Goal: Book appointment/travel/reservation

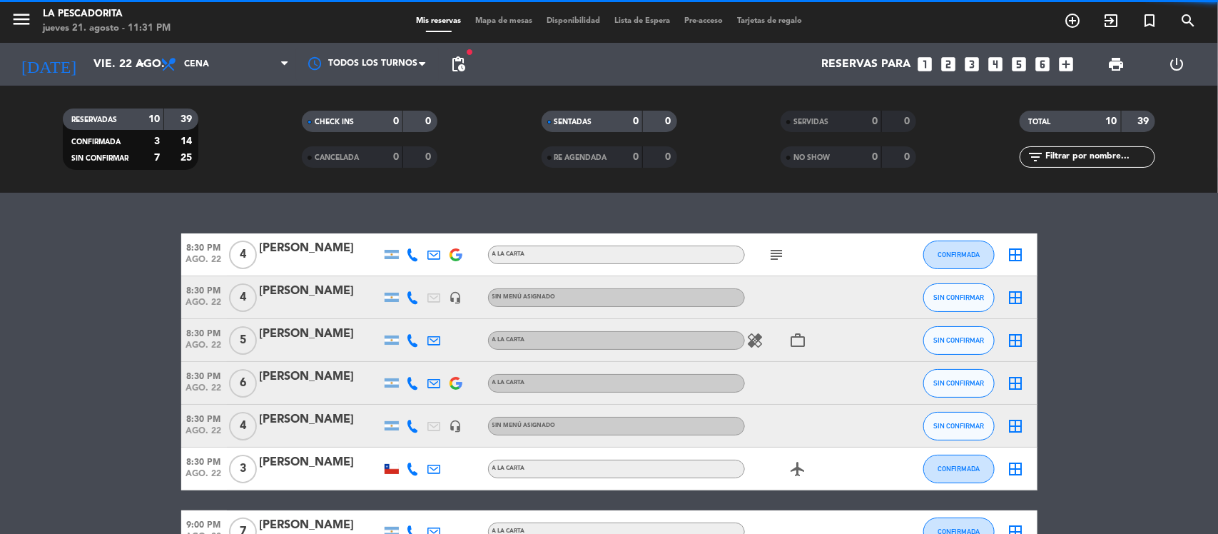
click at [996, 58] on icon "looks_4" at bounding box center [995, 64] width 19 height 19
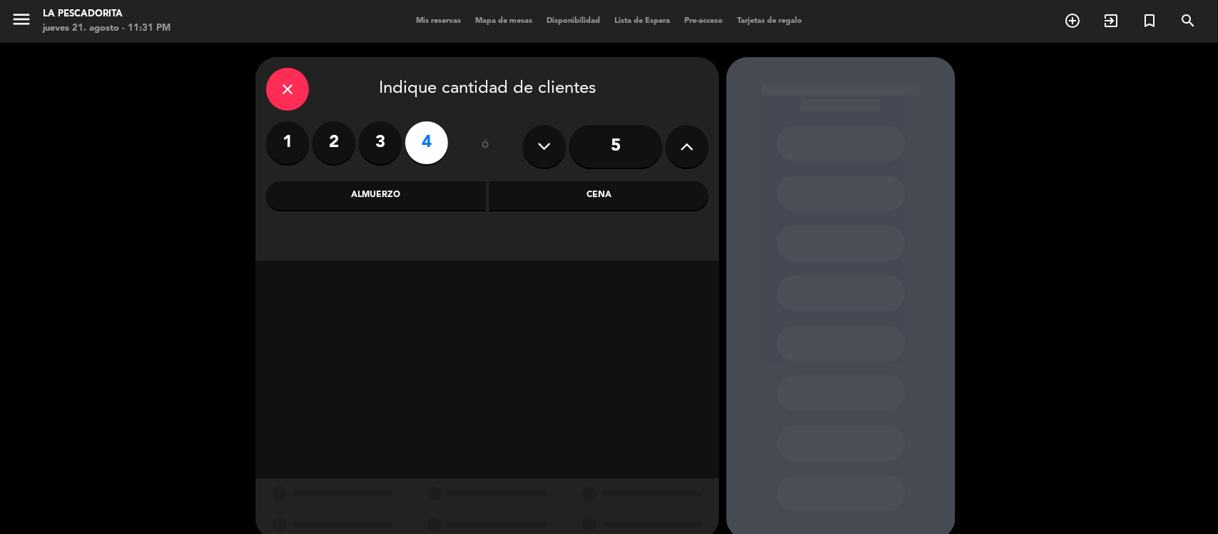
click at [580, 198] on div "Cena" at bounding box center [599, 195] width 220 height 29
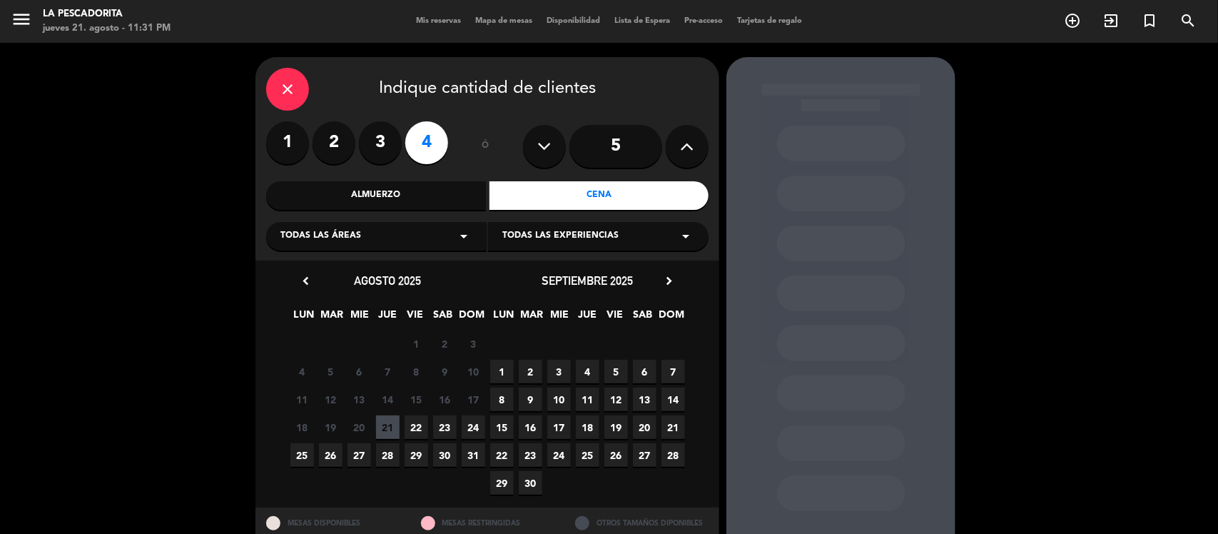
click at [412, 426] on span "22" at bounding box center [416, 427] width 24 height 24
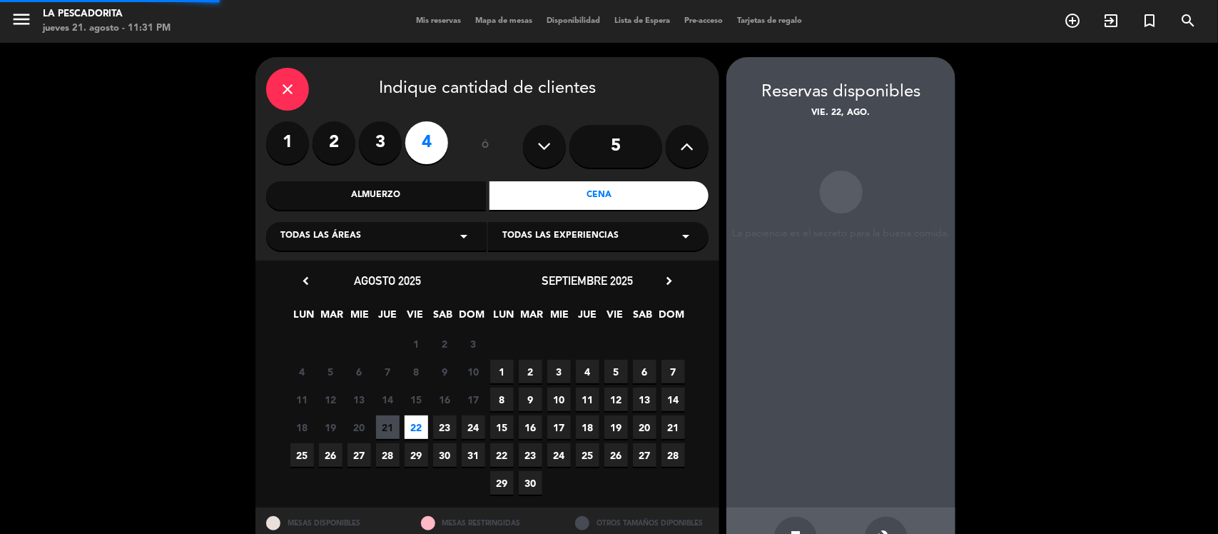
scroll to position [47, 0]
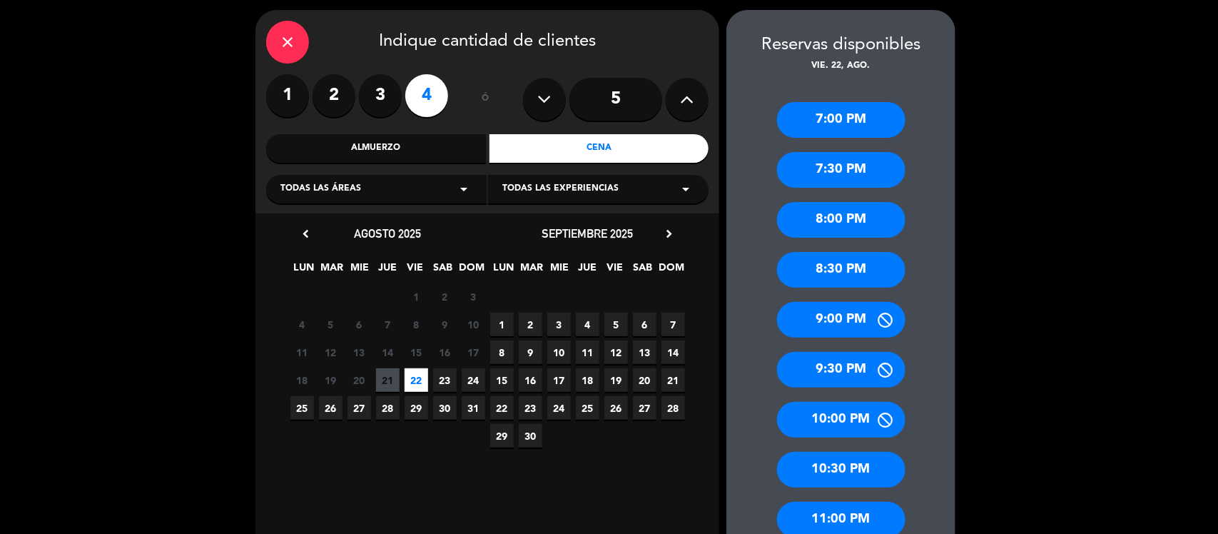
click at [842, 270] on div "8:30 PM" at bounding box center [841, 270] width 128 height 36
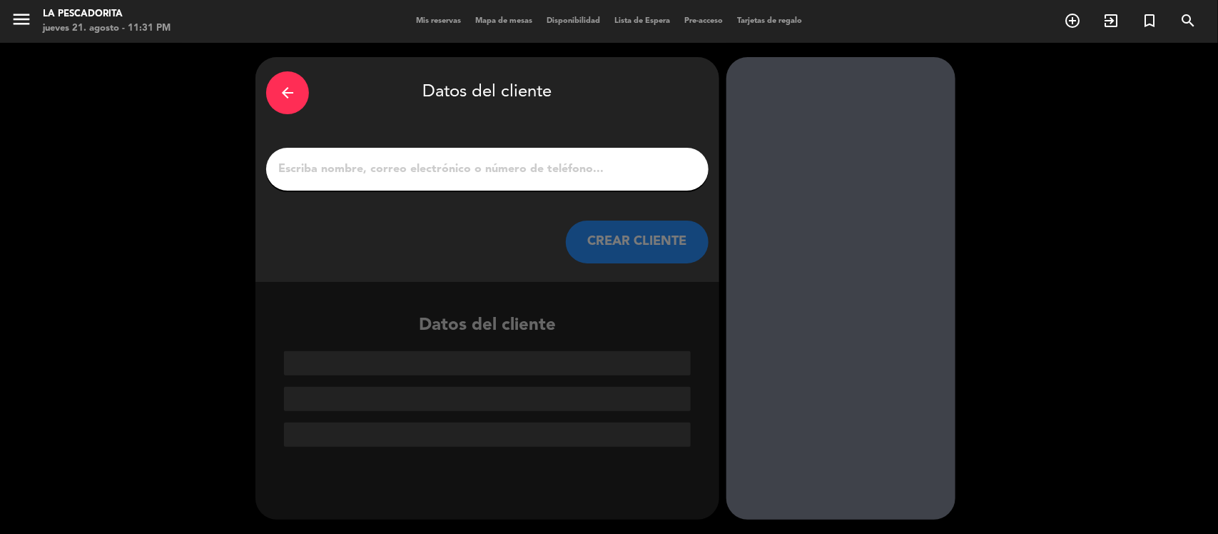
scroll to position [0, 0]
click at [526, 165] on input "1" at bounding box center [487, 169] width 421 height 20
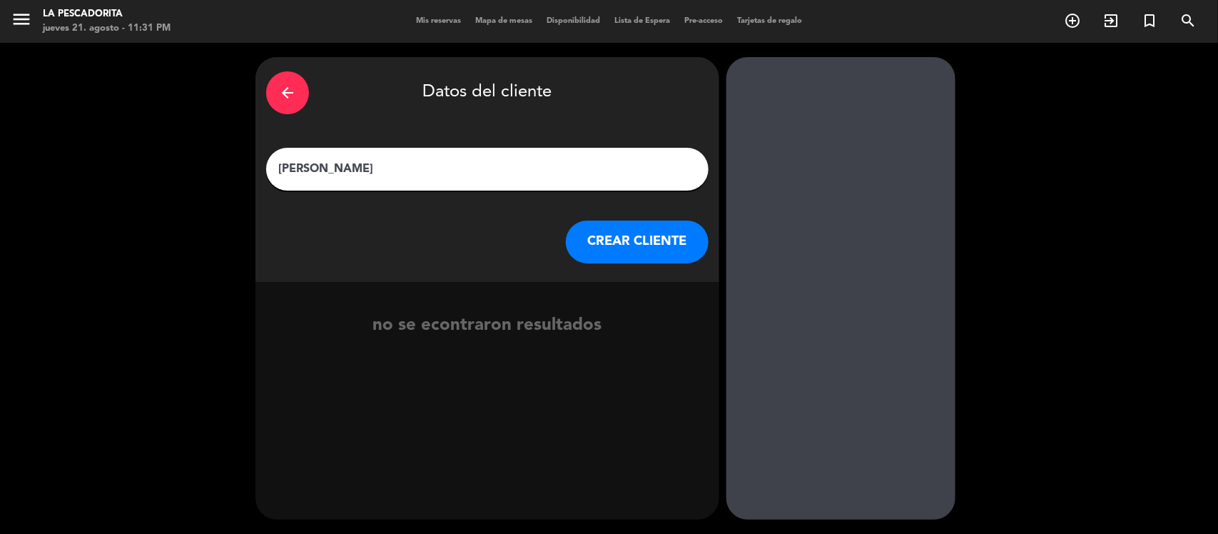
type input "[PERSON_NAME]"
click at [624, 244] on button "CREAR CLIENTE" at bounding box center [637, 241] width 143 height 43
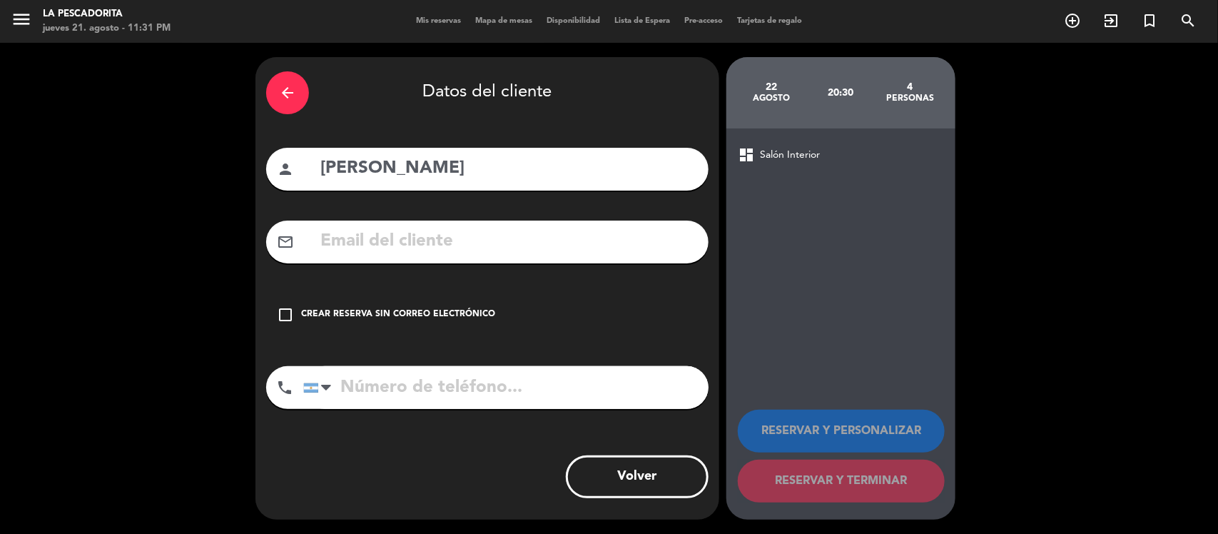
click at [287, 307] on icon "check_box_outline_blank" at bounding box center [285, 314] width 17 height 17
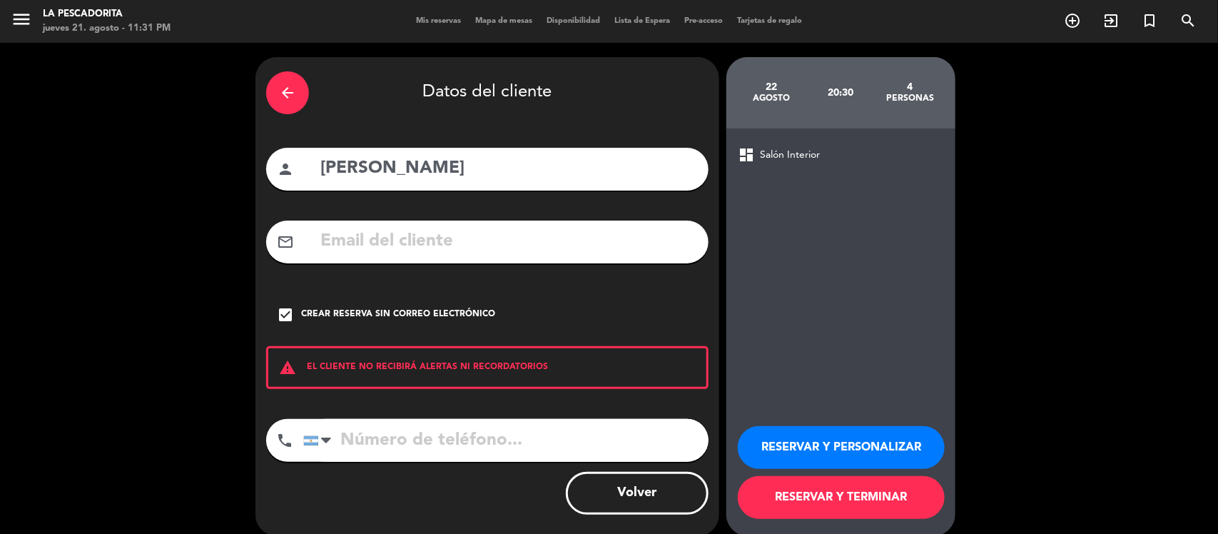
click at [807, 447] on button "RESERVAR Y PERSONALIZAR" at bounding box center [841, 447] width 207 height 43
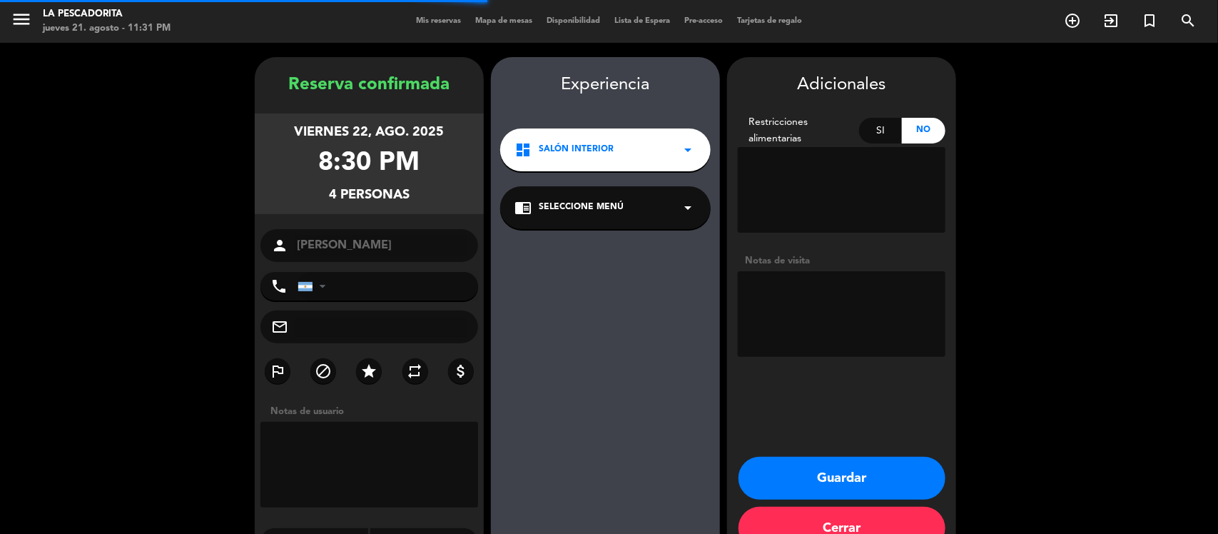
scroll to position [36, 0]
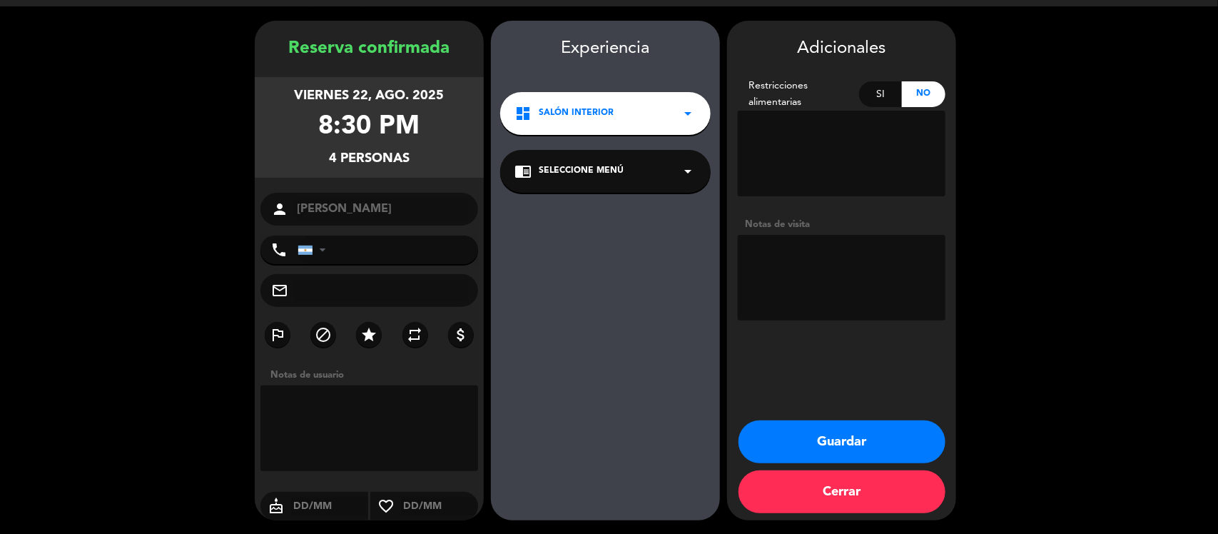
click at [864, 283] on textarea at bounding box center [842, 278] width 208 height 86
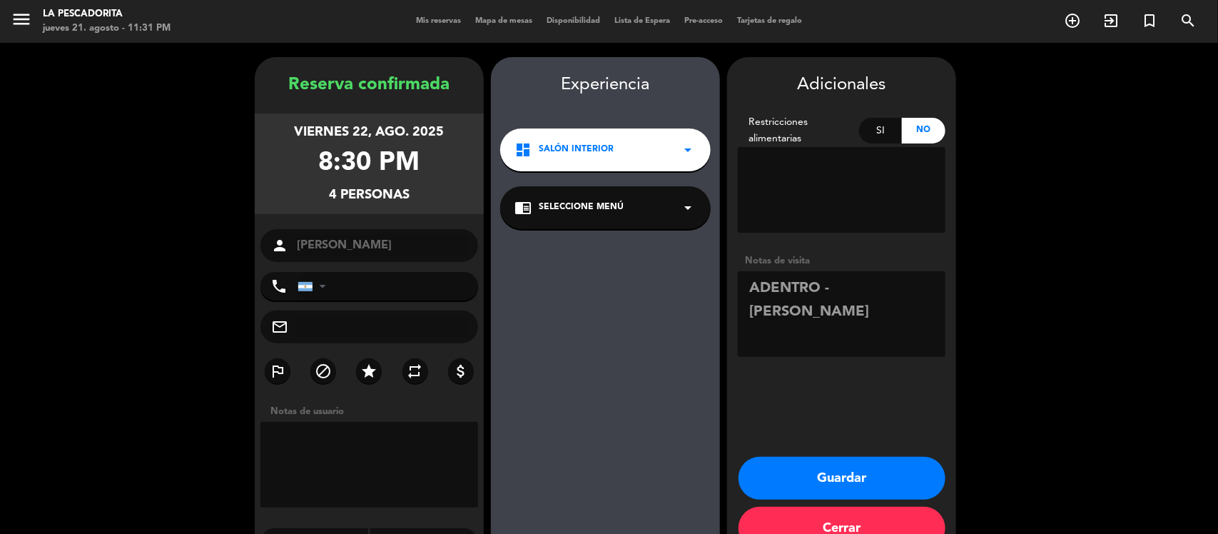
type textarea "ADENTRO - [PERSON_NAME]"
click at [859, 468] on button "Guardar" at bounding box center [841, 477] width 207 height 43
